Goal: Task Accomplishment & Management: Use online tool/utility

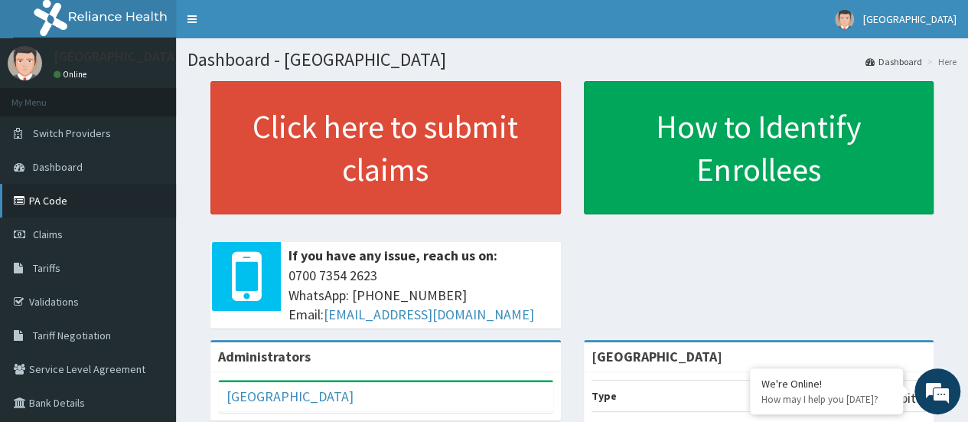
click at [49, 188] on link "PA Code" at bounding box center [88, 201] width 176 height 34
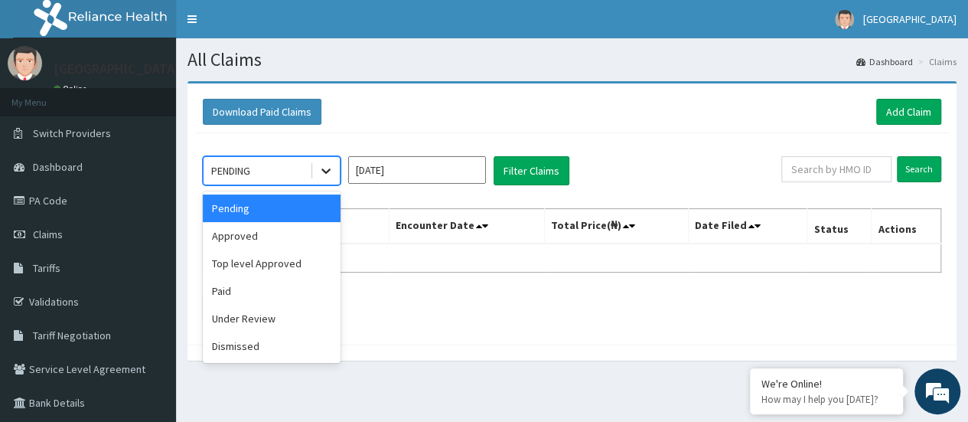
click at [327, 177] on icon at bounding box center [325, 170] width 15 height 15
click at [260, 256] on div "Top level Approved" at bounding box center [272, 264] width 138 height 28
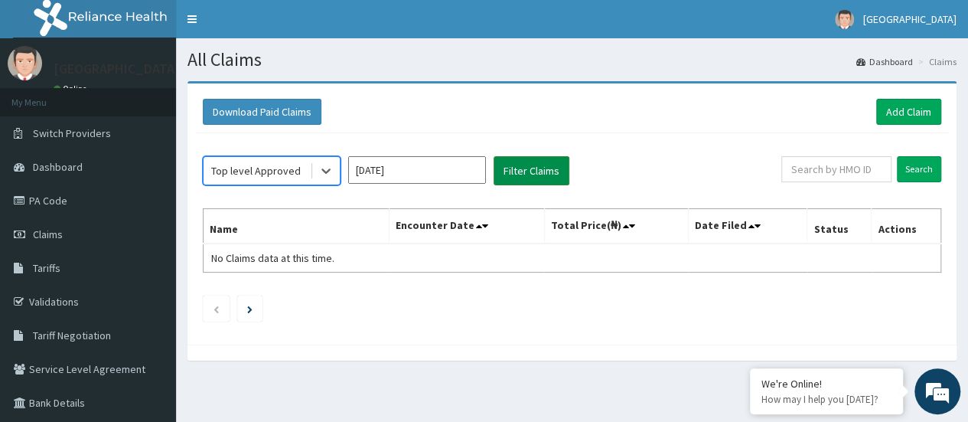
click at [521, 168] on button "Filter Claims" at bounding box center [532, 170] width 76 height 29
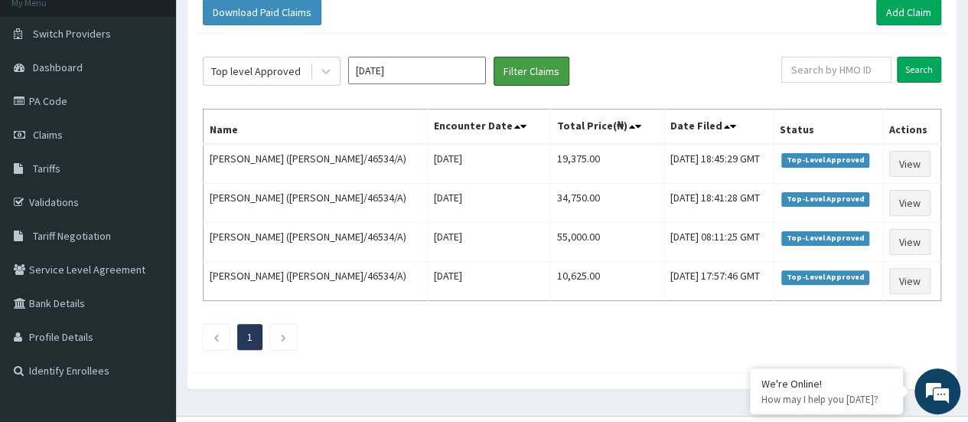
scroll to position [109, 0]
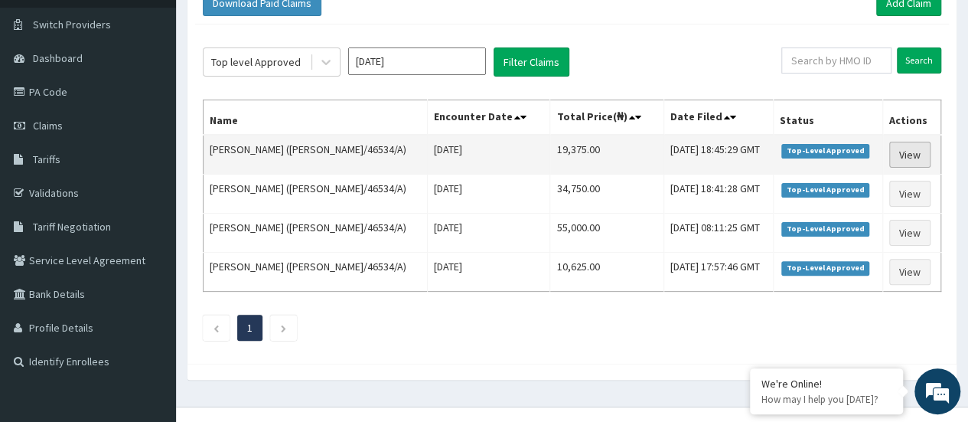
click at [903, 149] on link "View" at bounding box center [910, 155] width 41 height 26
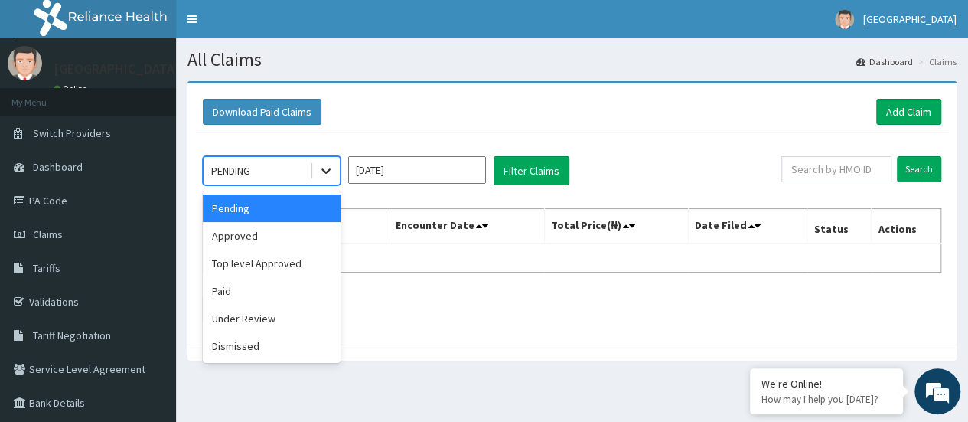
click at [319, 168] on icon at bounding box center [325, 170] width 15 height 15
click at [253, 263] on div "Top level Approved" at bounding box center [272, 264] width 138 height 28
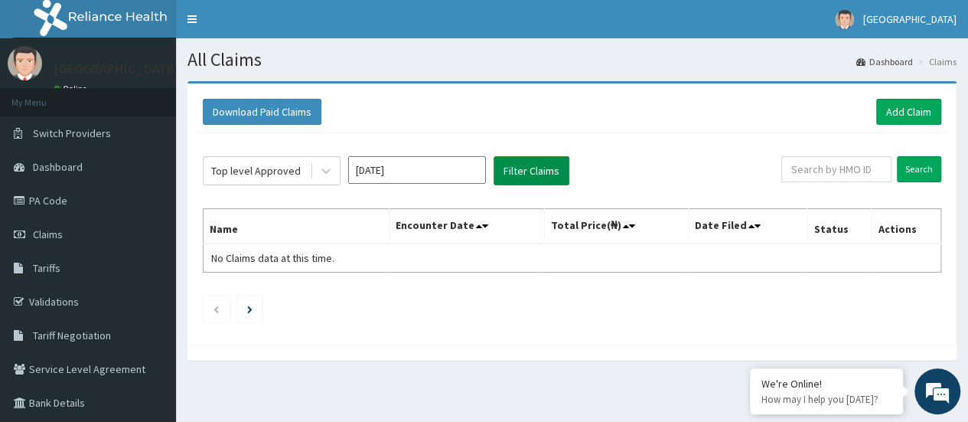
click at [537, 175] on button "Filter Claims" at bounding box center [532, 170] width 76 height 29
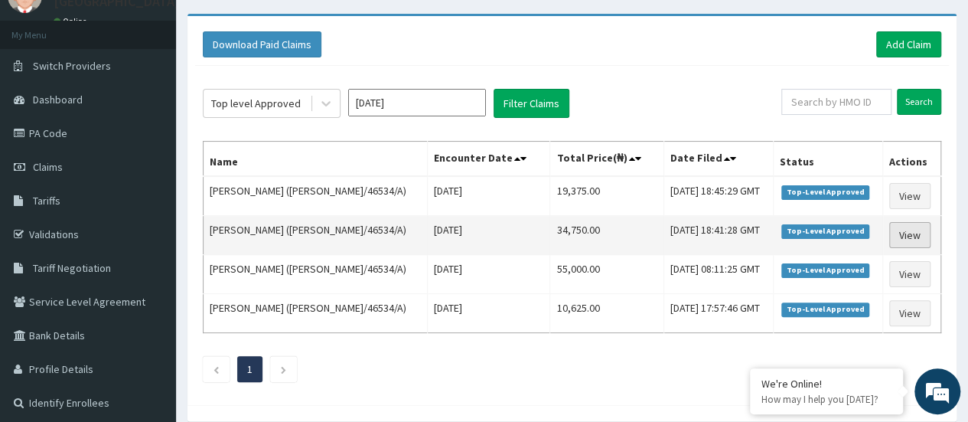
click at [910, 233] on link "View" at bounding box center [910, 235] width 41 height 26
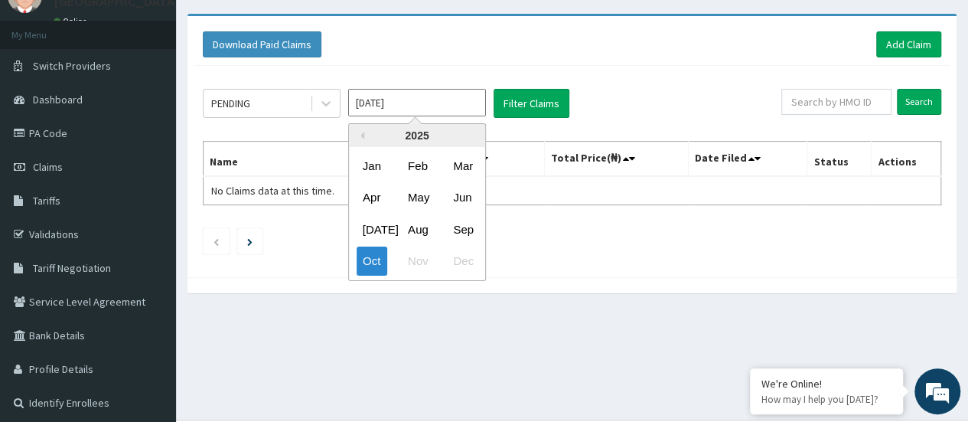
click at [387, 106] on input "[DATE]" at bounding box center [417, 103] width 138 height 28
click at [478, 231] on div "Sep" at bounding box center [462, 229] width 31 height 28
type input "Sep 2025"
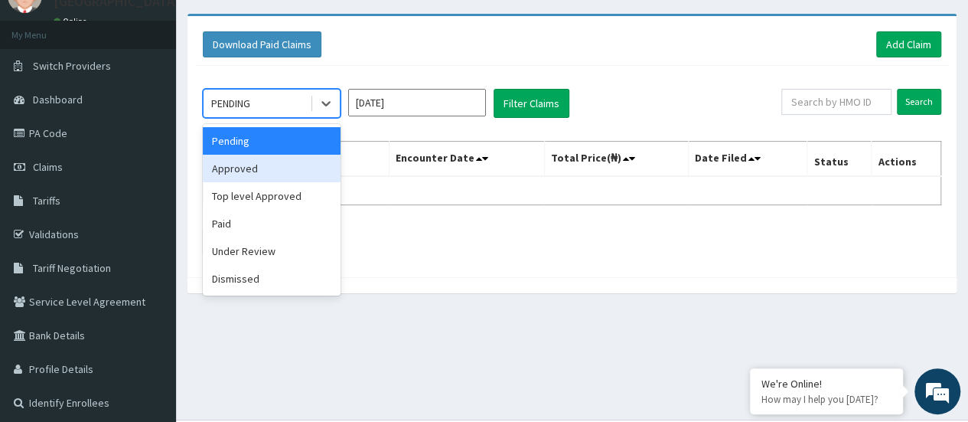
drag, startPoint x: 323, startPoint y: 102, endPoint x: 283, endPoint y: 171, distance: 79.6
click at [283, 118] on div "option Approved focused, 2 of 6. 6 results available. Use Up and Down to choose…" at bounding box center [272, 103] width 138 height 29
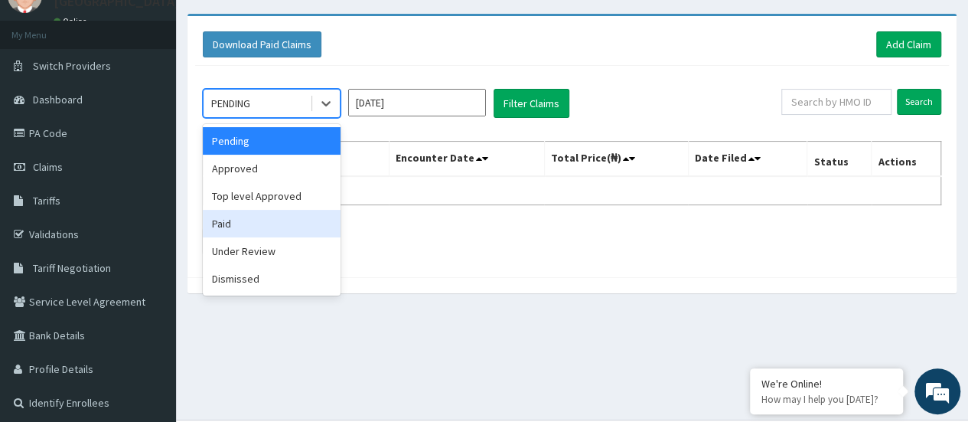
click at [227, 226] on div "Paid" at bounding box center [272, 224] width 138 height 28
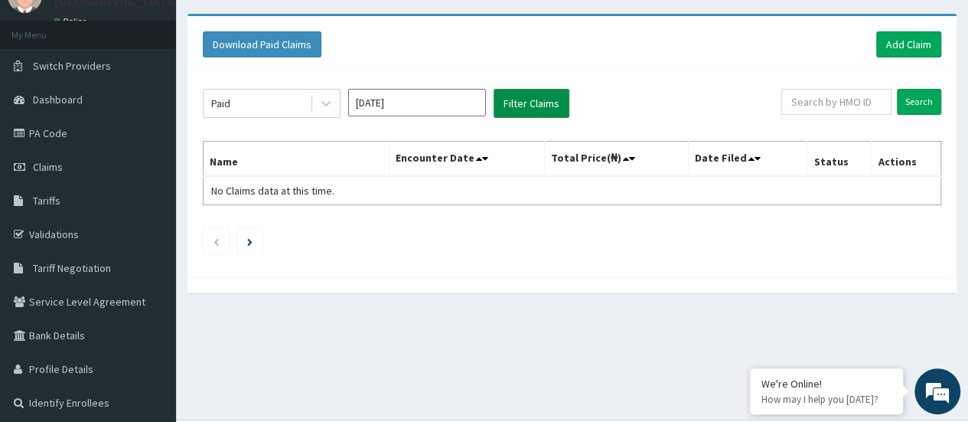
click at [542, 100] on button "Filter Claims" at bounding box center [532, 103] width 76 height 29
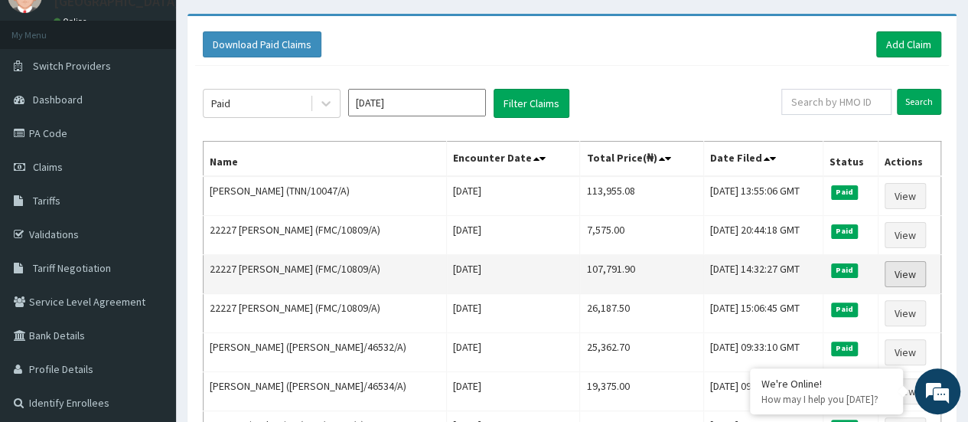
click at [908, 274] on link "View" at bounding box center [905, 274] width 41 height 26
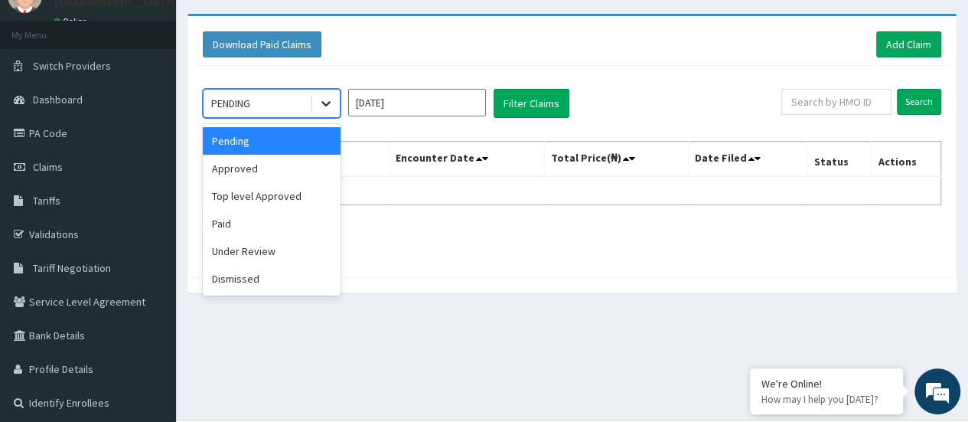
click at [315, 101] on div at bounding box center [326, 104] width 28 height 28
click at [230, 226] on div "Paid" at bounding box center [272, 224] width 138 height 28
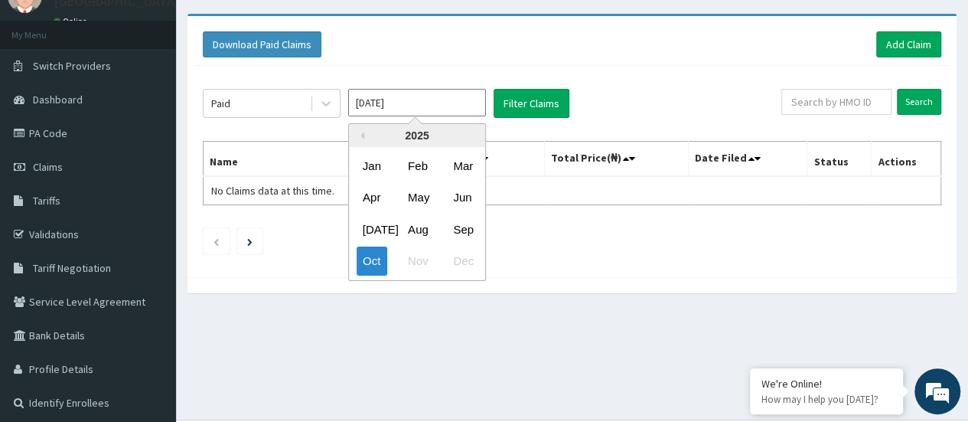
click at [426, 108] on input "[DATE]" at bounding box center [417, 103] width 138 height 28
click at [459, 223] on div "Sep" at bounding box center [462, 229] width 31 height 28
type input "[DATE]"
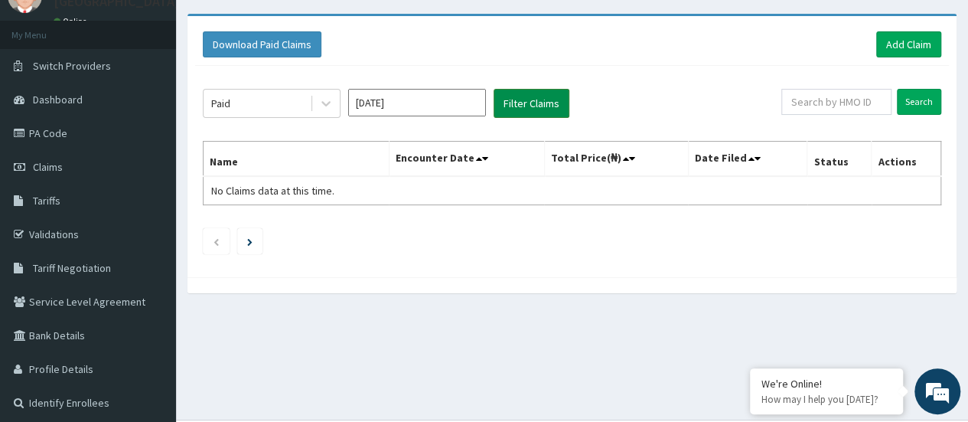
click at [525, 95] on button "Filter Claims" at bounding box center [532, 103] width 76 height 29
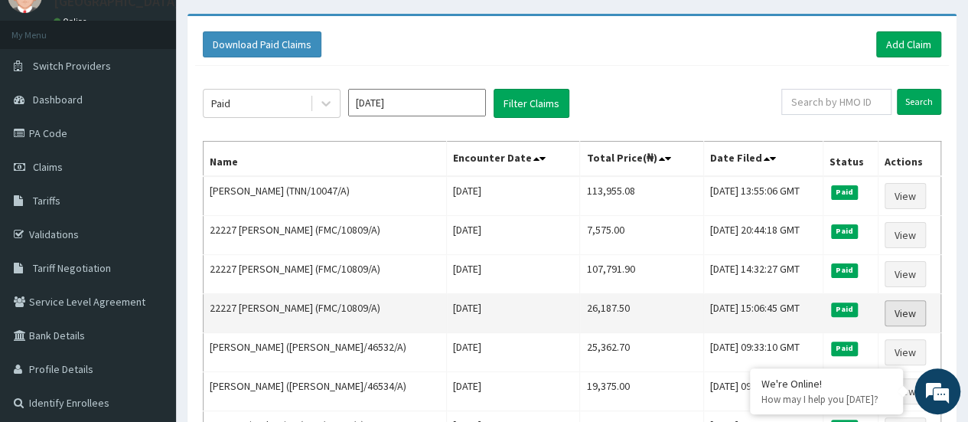
click at [895, 312] on link "View" at bounding box center [905, 313] width 41 height 26
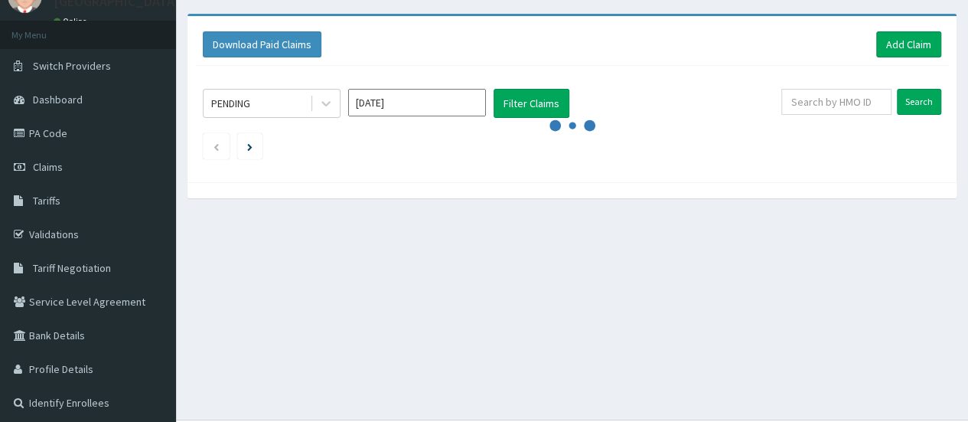
click at [394, 103] on input "Oct 2025" at bounding box center [417, 103] width 138 height 28
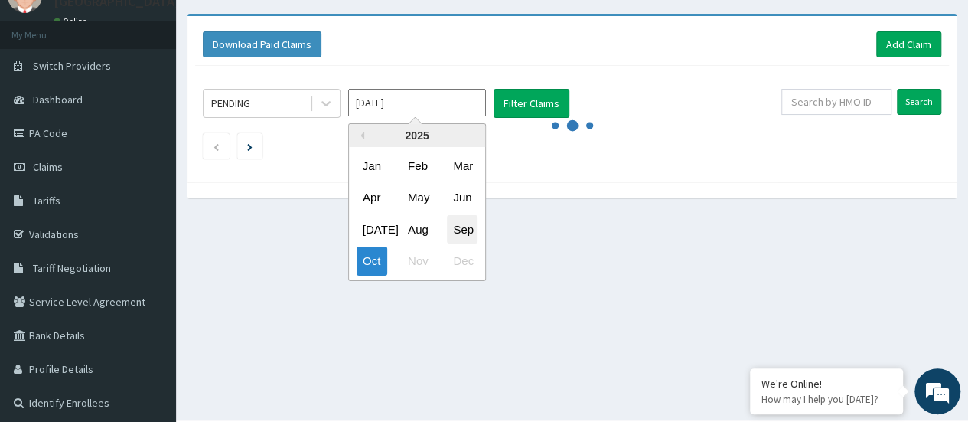
click at [467, 238] on div "Sep" at bounding box center [462, 229] width 31 height 28
type input "Sep 2025"
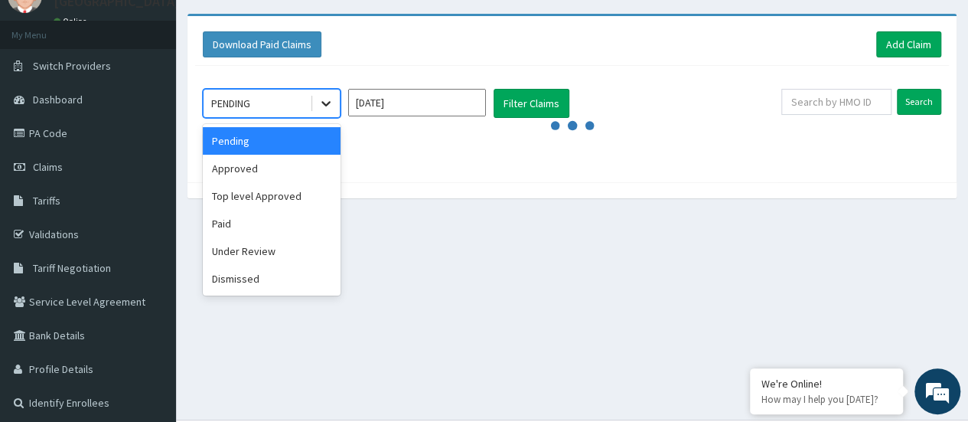
click at [318, 108] on icon at bounding box center [325, 103] width 15 height 15
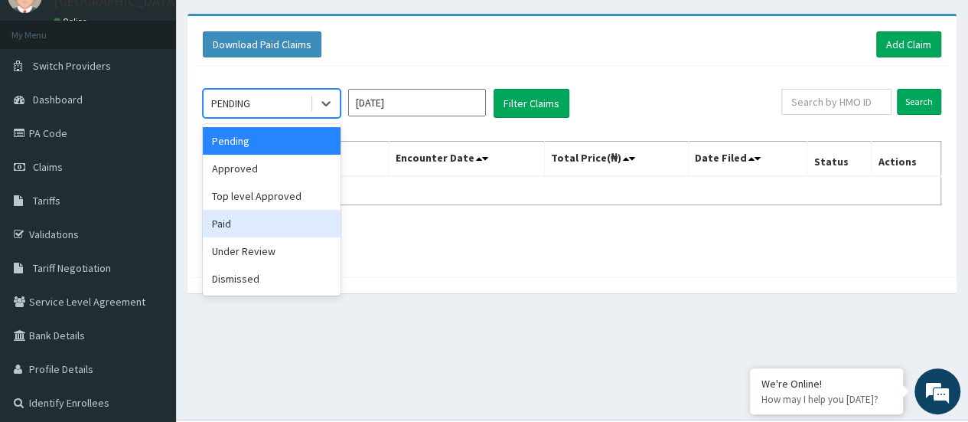
click at [239, 230] on div "Paid" at bounding box center [272, 224] width 138 height 28
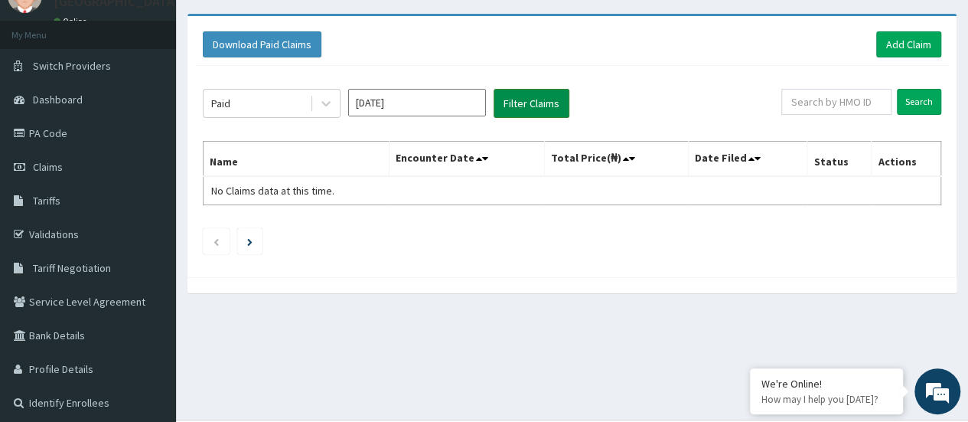
click at [555, 102] on button "Filter Claims" at bounding box center [532, 103] width 76 height 29
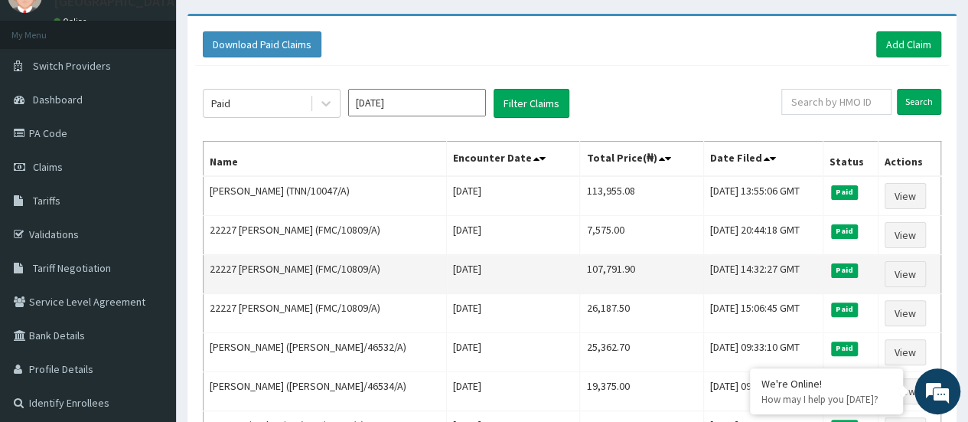
click at [936, 284] on td "View" at bounding box center [910, 274] width 64 height 39
click at [905, 273] on link "View" at bounding box center [905, 274] width 41 height 26
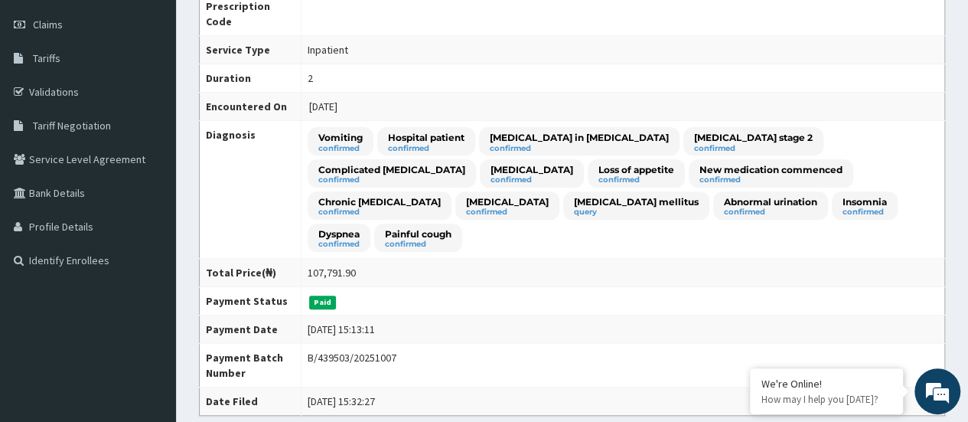
scroll to position [214, 0]
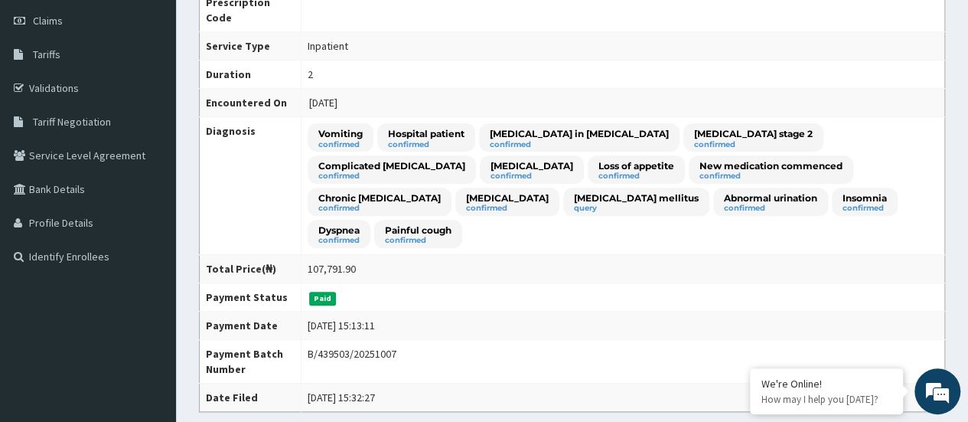
drag, startPoint x: 979, startPoint y: 103, endPoint x: 979, endPoint y: 156, distance: 52.8
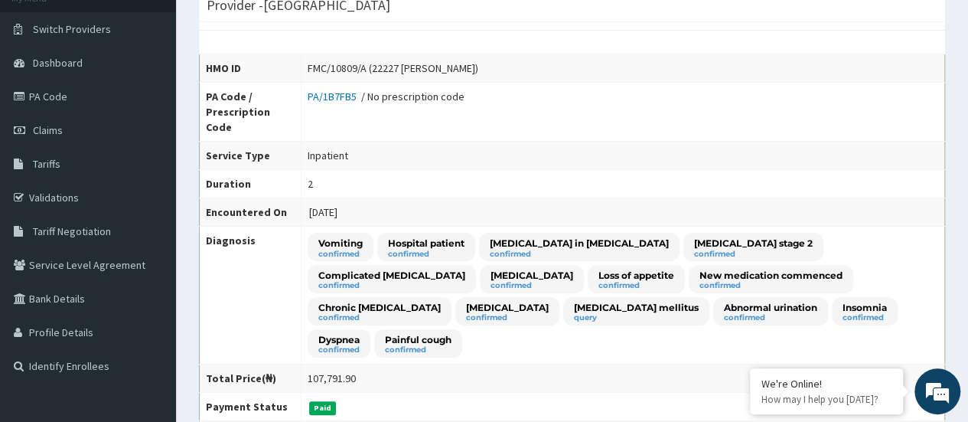
scroll to position [0, 0]
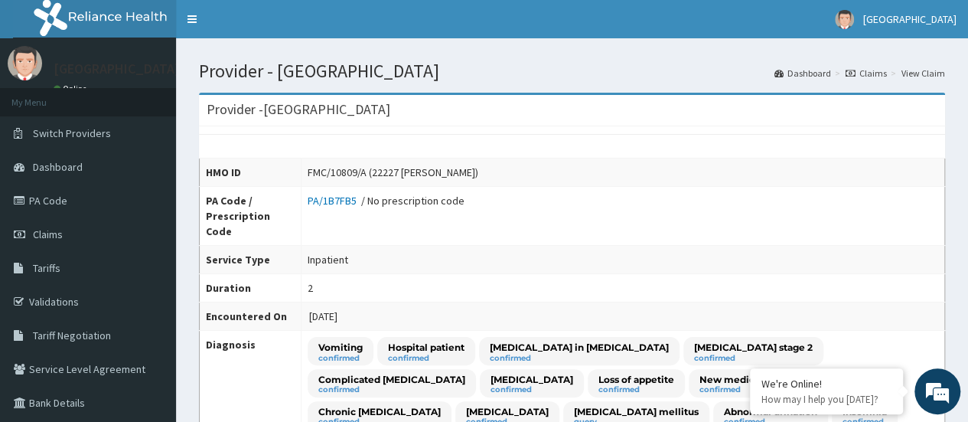
drag, startPoint x: 968, startPoint y: 64, endPoint x: 979, endPoint y: 111, distance: 48.1
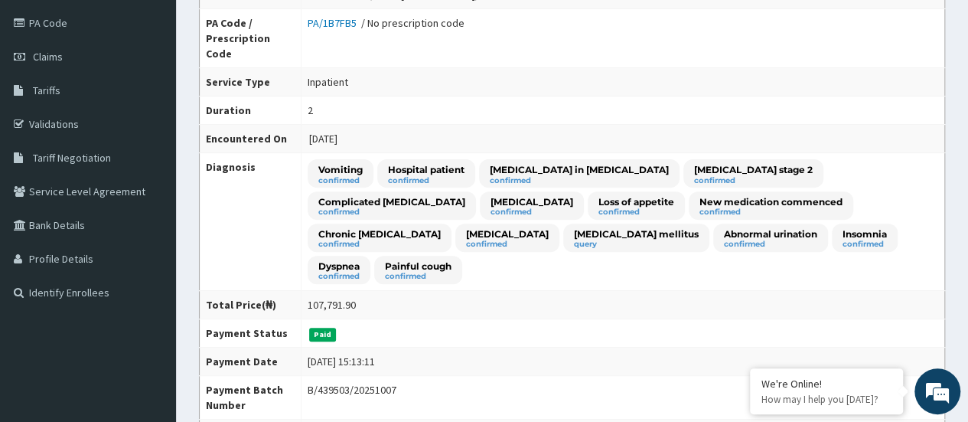
scroll to position [187, 0]
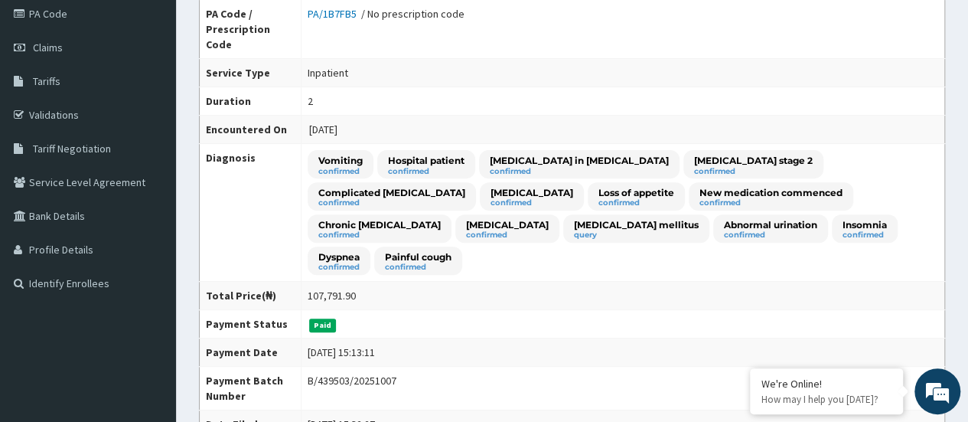
click at [908, 190] on div "Vomiting confirmed Hospital patient confirmed [MEDICAL_DATA] in [MEDICAL_DATA] …" at bounding box center [623, 212] width 631 height 125
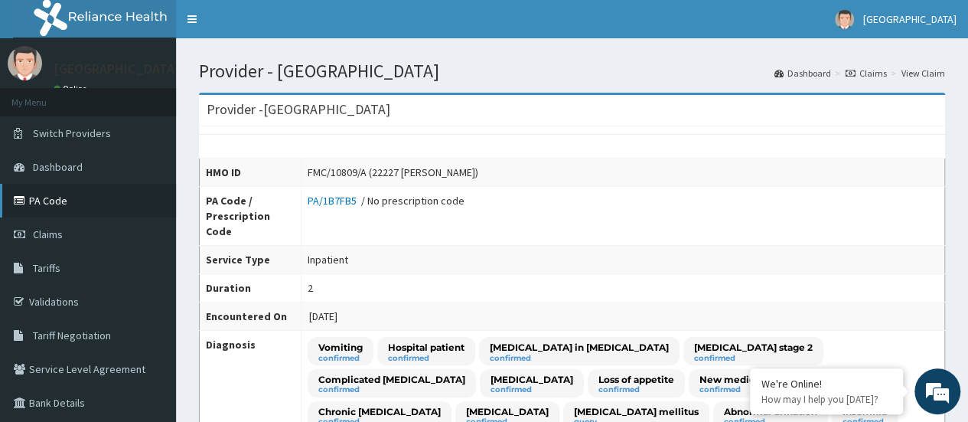
click at [77, 189] on link "PA Code" at bounding box center [88, 201] width 176 height 34
